Goal: Register for event/course

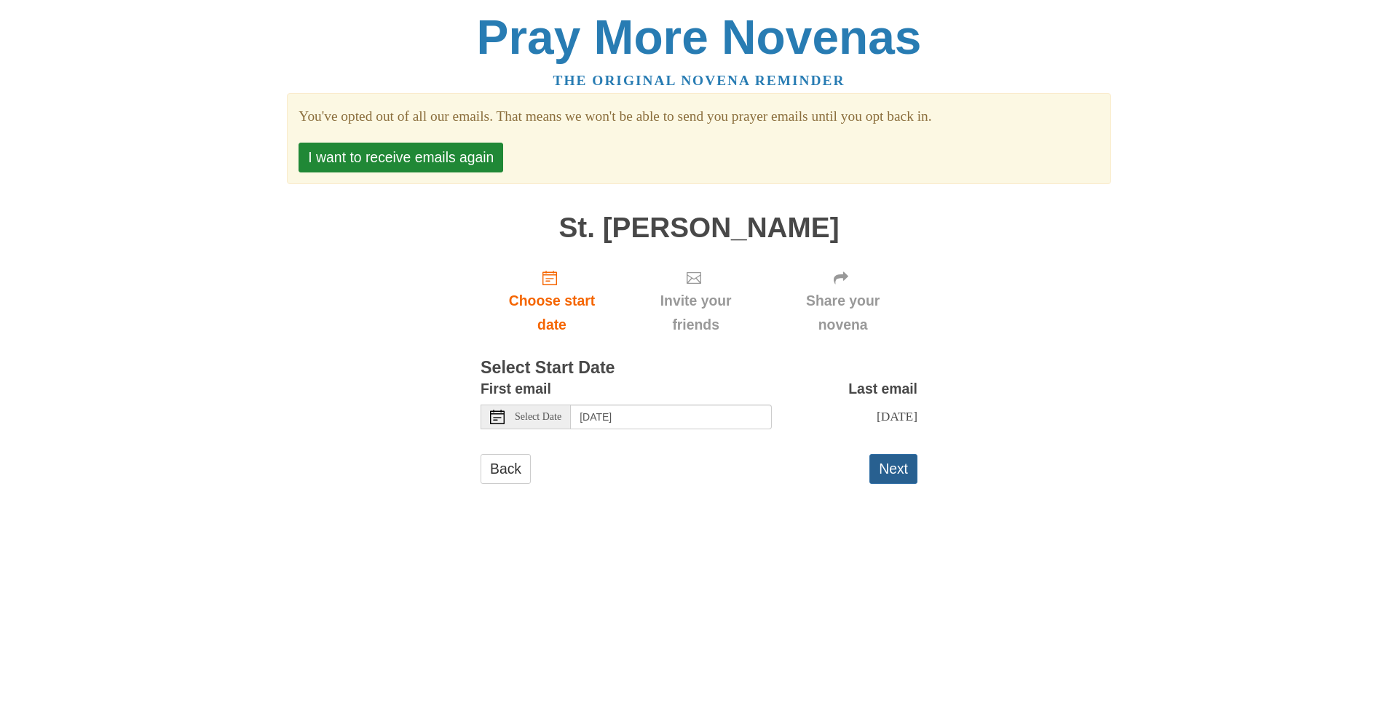
click at [896, 467] on button "Next" at bounding box center [893, 469] width 48 height 30
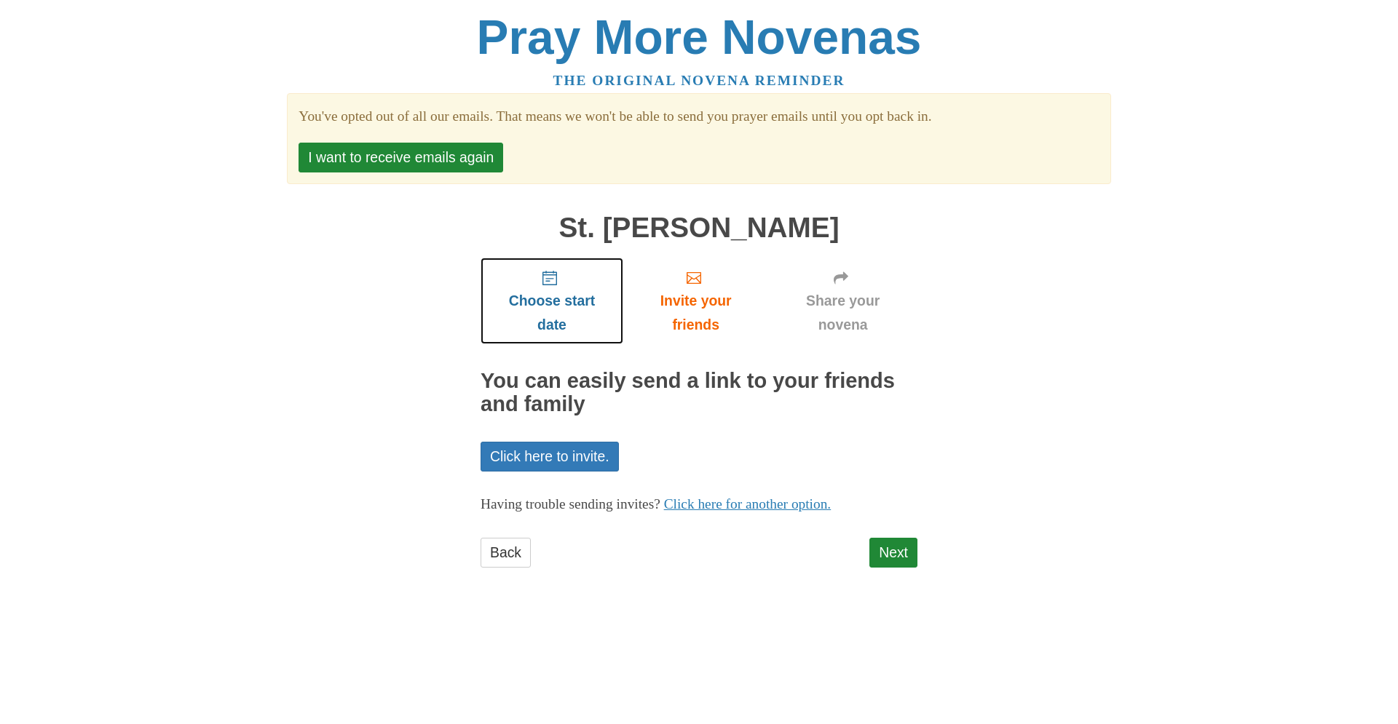
click at [550, 277] on icon "Choose start date" at bounding box center [549, 278] width 15 height 15
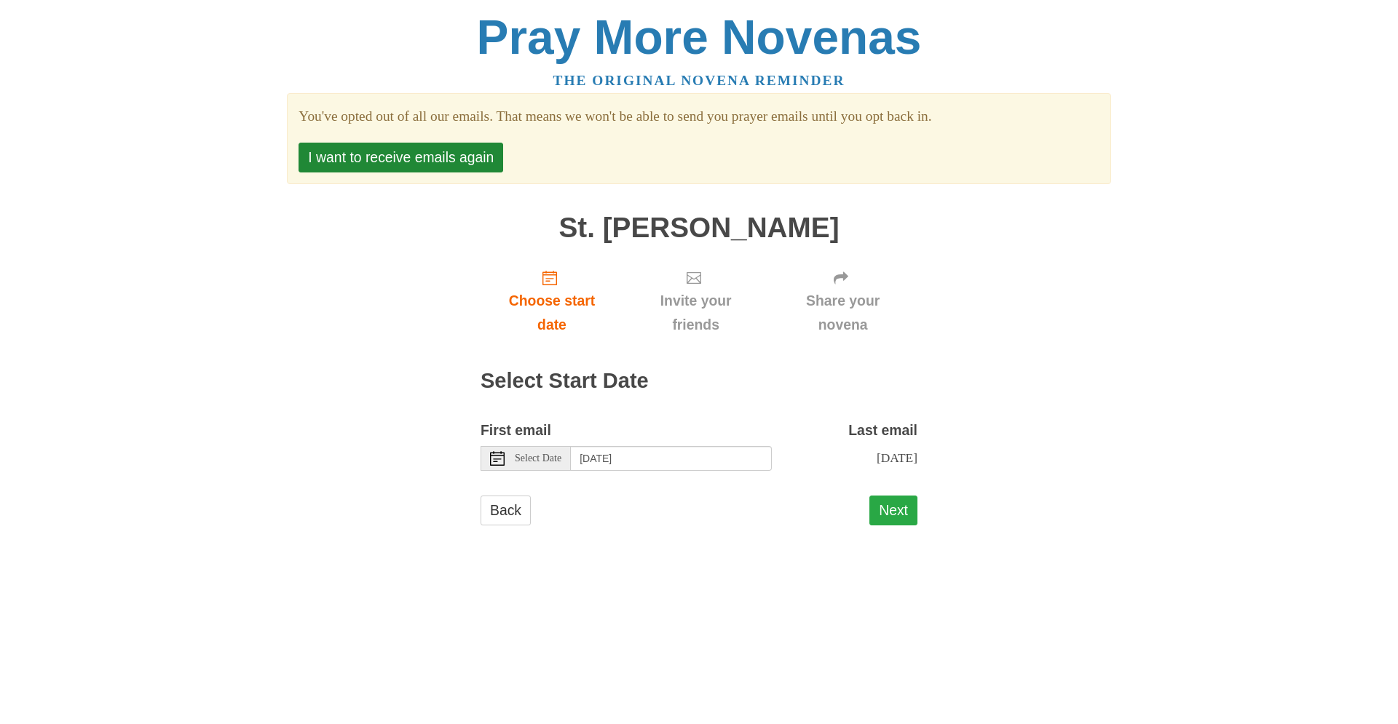
click at [898, 503] on button "Next" at bounding box center [893, 511] width 48 height 30
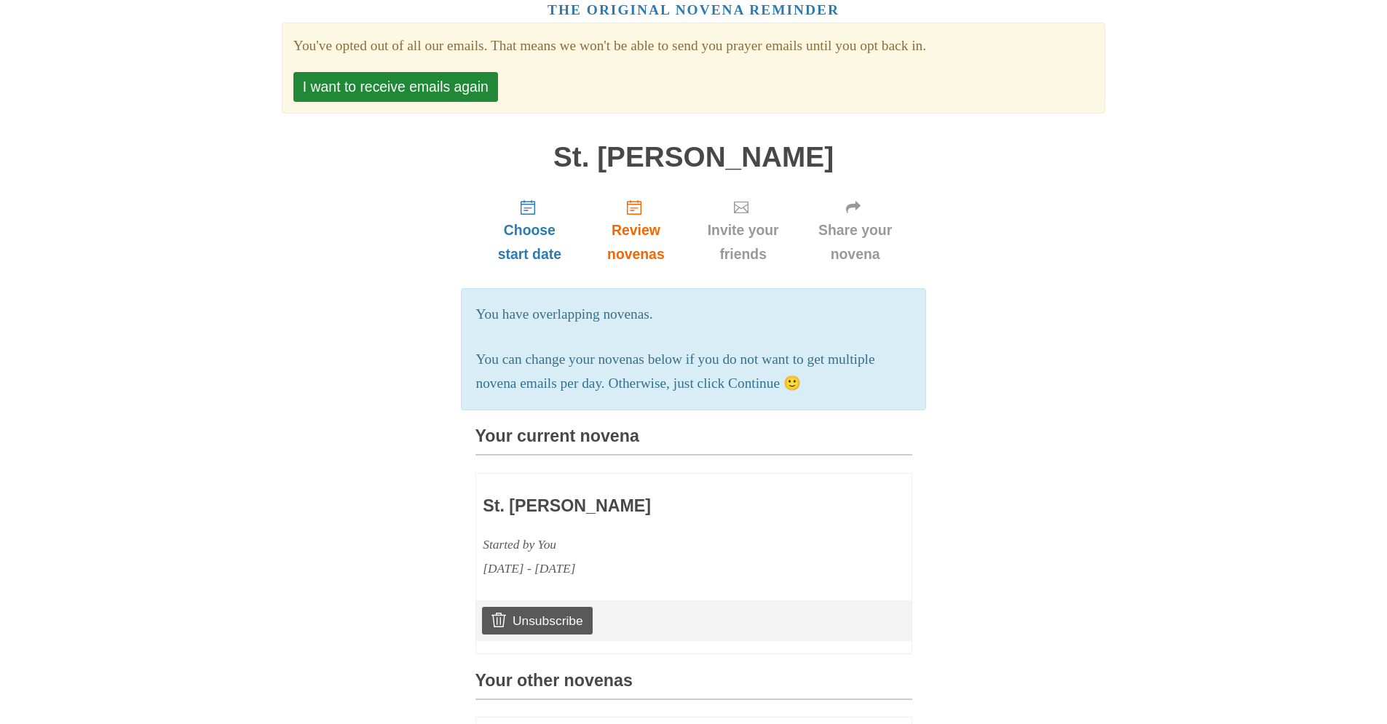
scroll to position [87, 0]
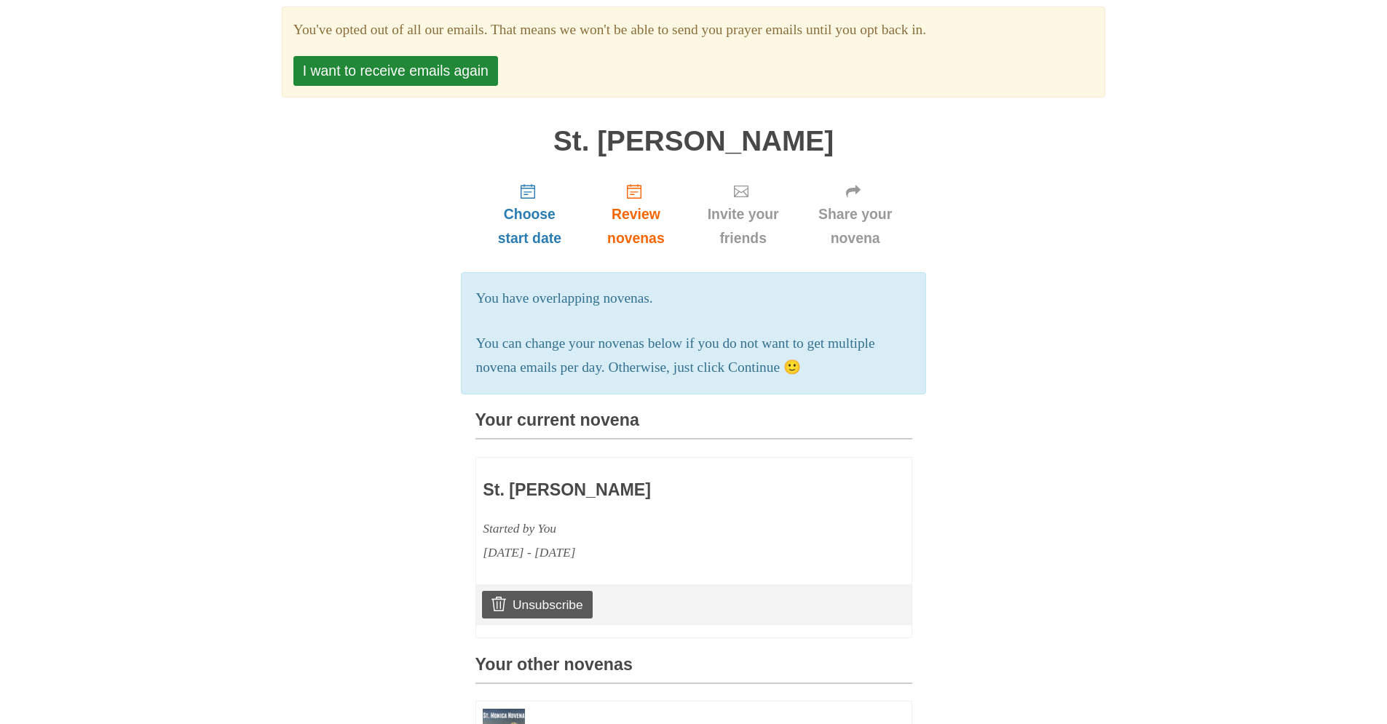
click at [786, 370] on p "You can change your novenas below if you do not want to get multiple novena ema…" at bounding box center [693, 356] width 435 height 48
click at [633, 237] on span "Review novenas" at bounding box center [635, 226] width 74 height 48
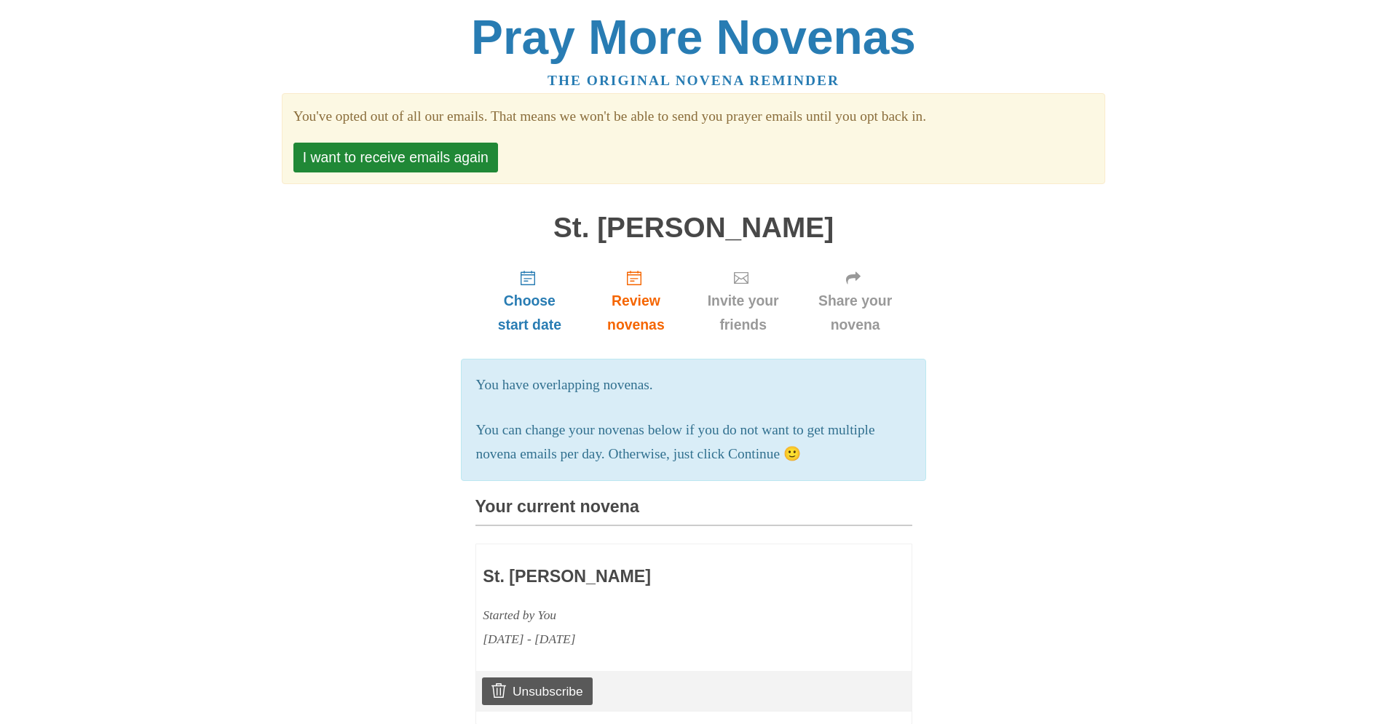
click at [632, 230] on h1 "St. [PERSON_NAME]" at bounding box center [693, 228] width 437 height 31
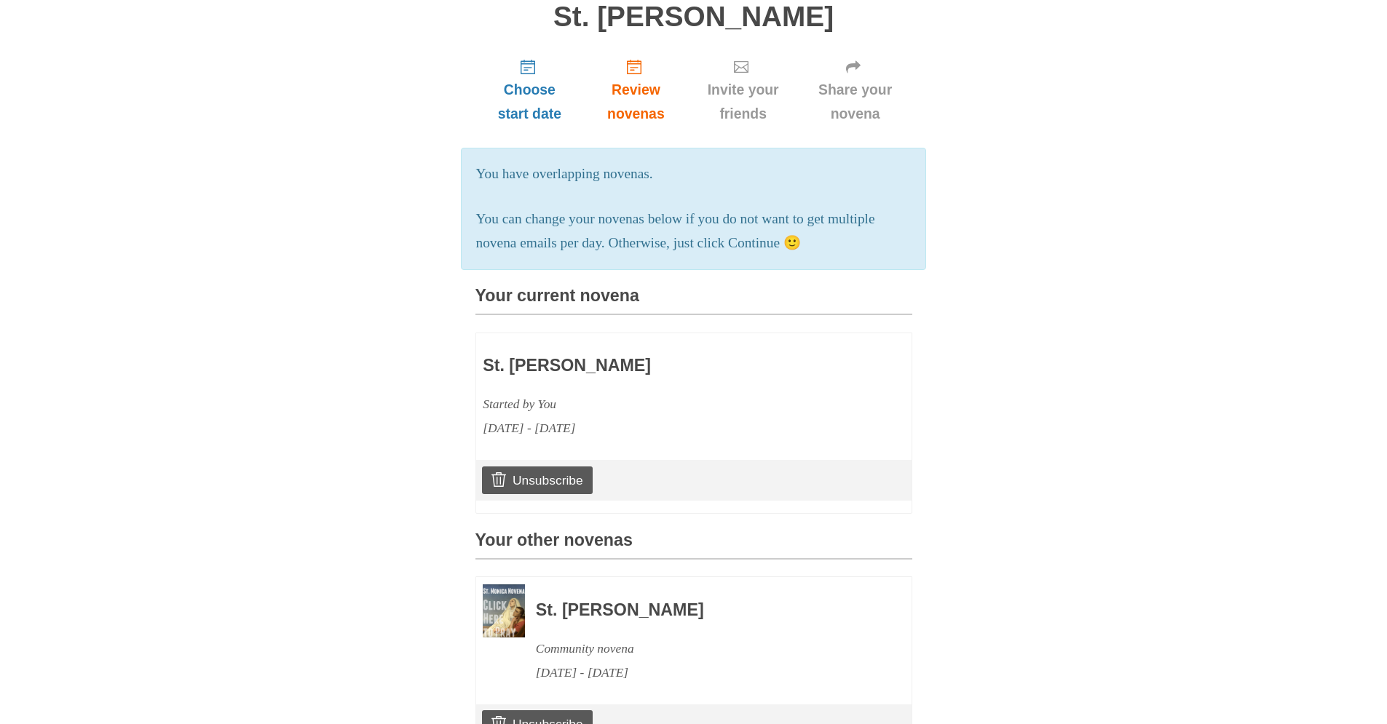
scroll to position [196, 0]
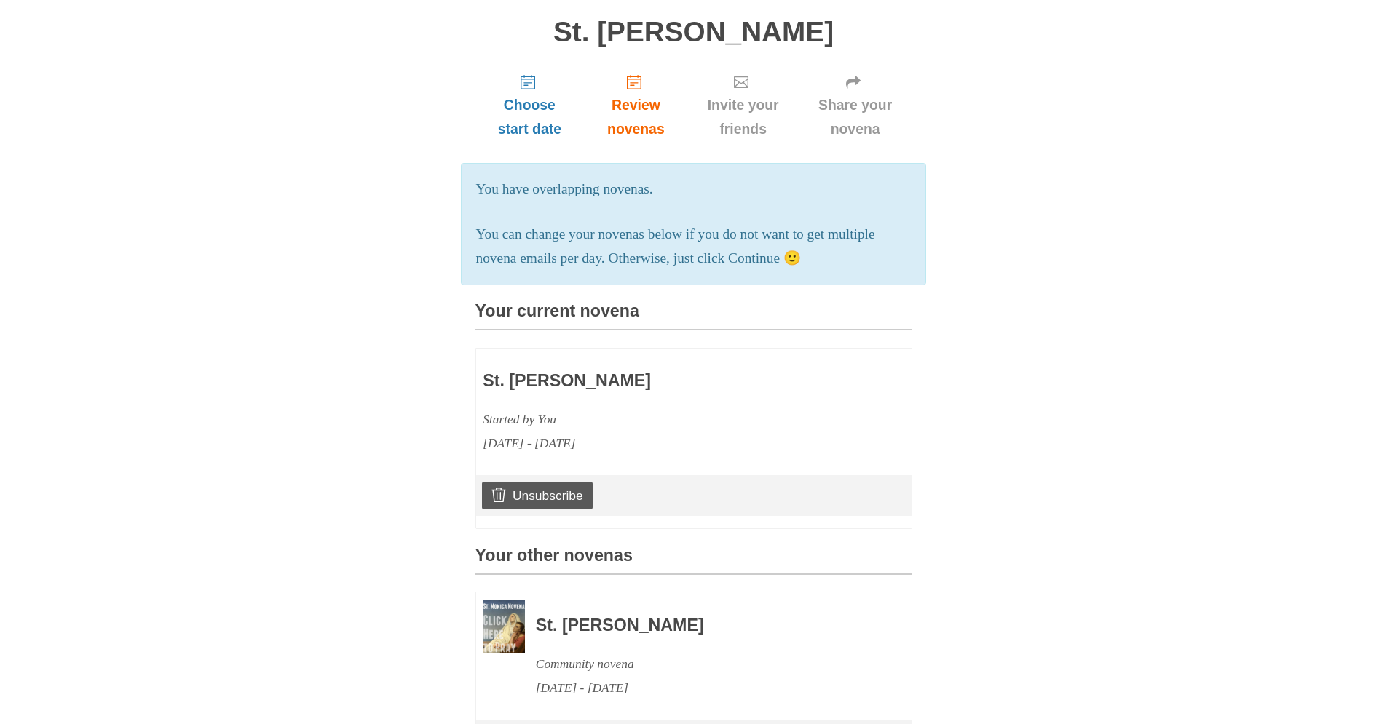
click at [584, 384] on h3 "St. [PERSON_NAME]" at bounding box center [651, 381] width 336 height 19
click at [634, 502] on div "Unsubscribe" at bounding box center [693, 495] width 435 height 41
click at [573, 387] on h3 "St. [PERSON_NAME]" at bounding box center [651, 381] width 336 height 19
click at [564, 380] on h3 "St. [PERSON_NAME]" at bounding box center [651, 381] width 336 height 19
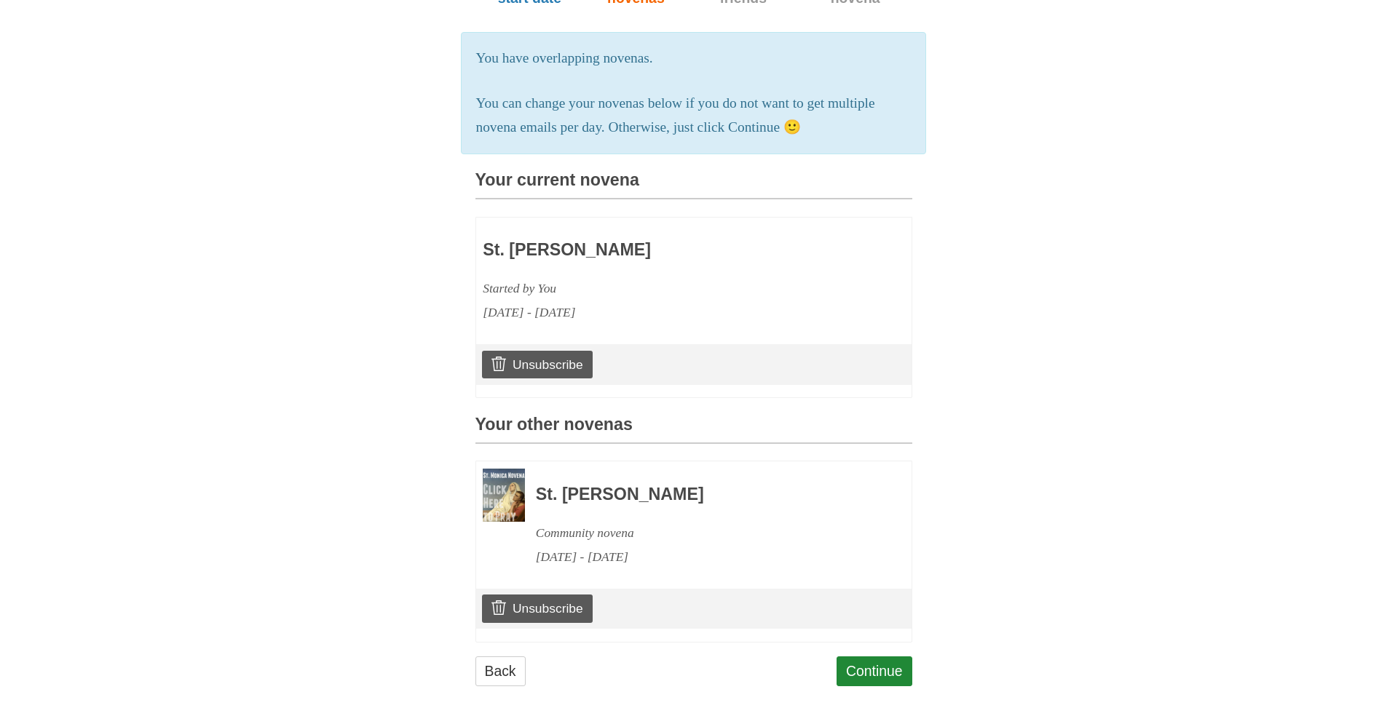
scroll to position [331, 0]
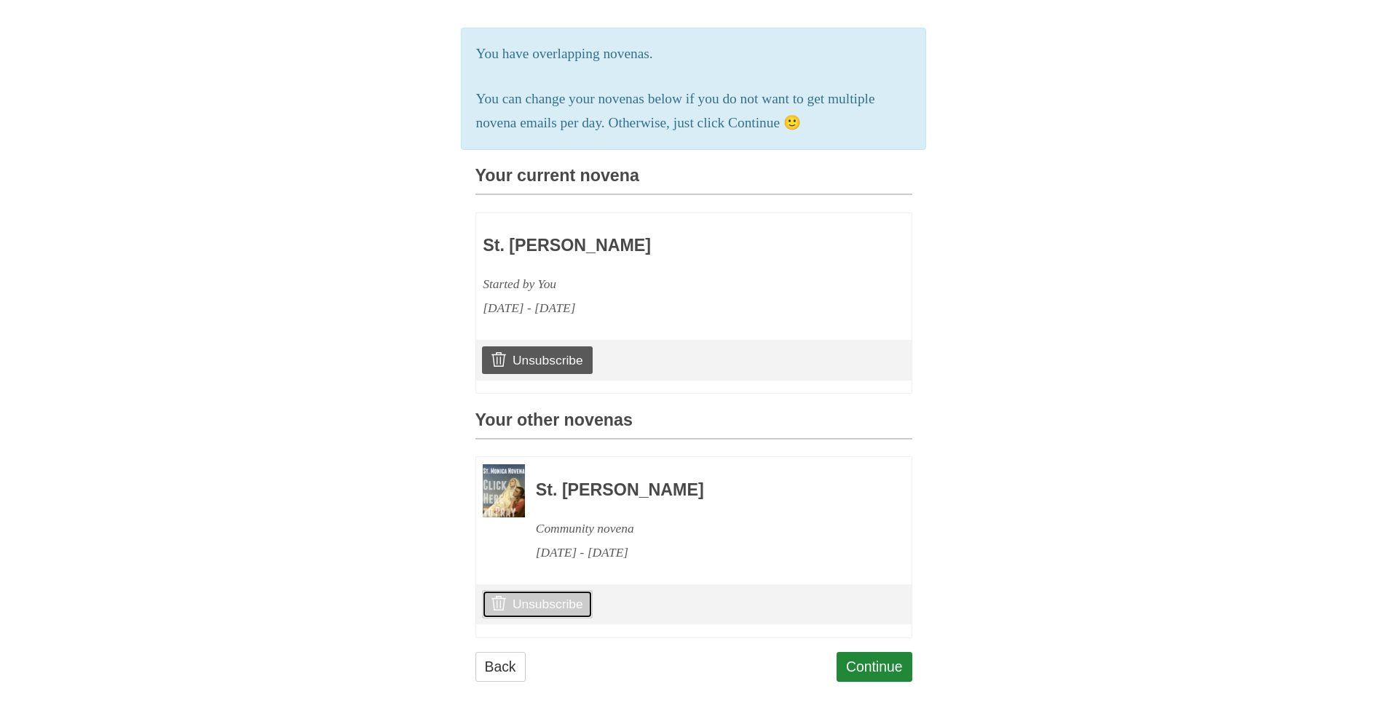
click at [557, 607] on link "Unsubscribe" at bounding box center [537, 604] width 110 height 28
click at [878, 665] on link "Continue" at bounding box center [875, 667] width 76 height 30
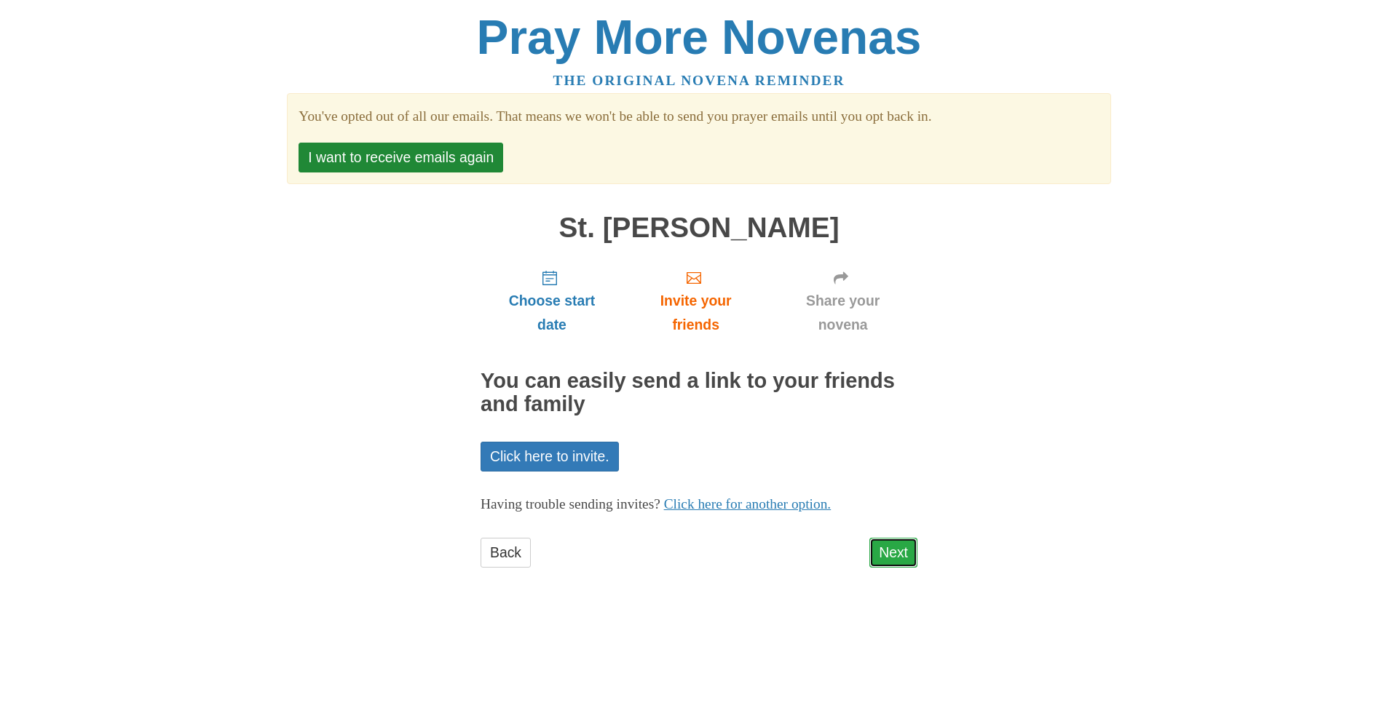
click at [896, 548] on link "Next" at bounding box center [893, 553] width 48 height 30
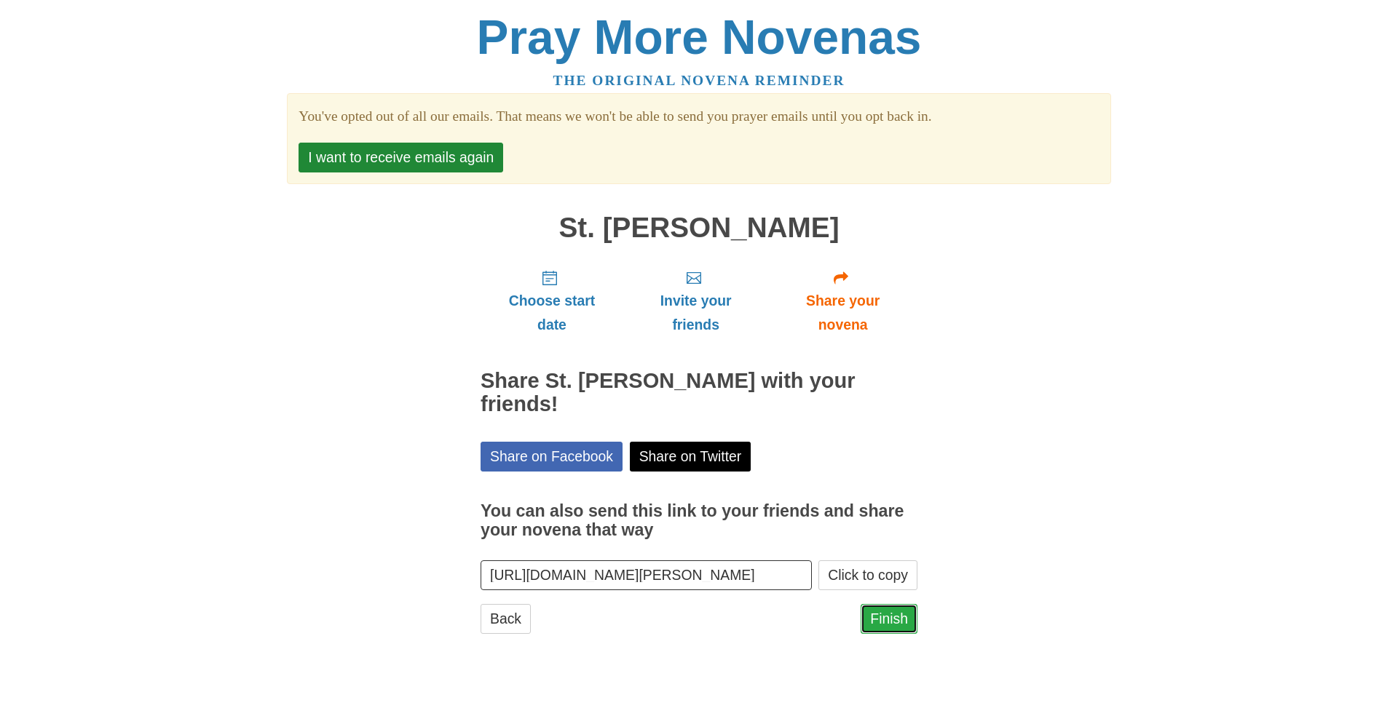
click at [891, 604] on link "Finish" at bounding box center [889, 619] width 57 height 30
